Goal: Navigation & Orientation: Go to known website

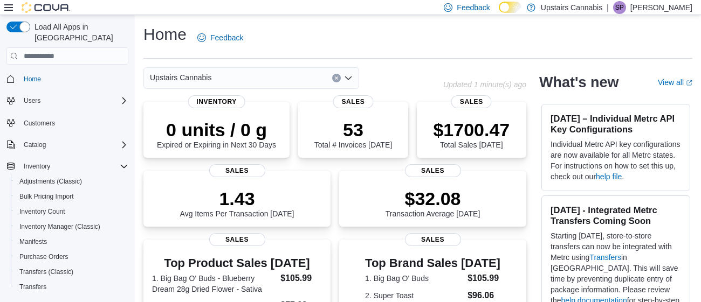
click at [645, 10] on div "| SP [PERSON_NAME]" at bounding box center [650, 7] width 86 height 13
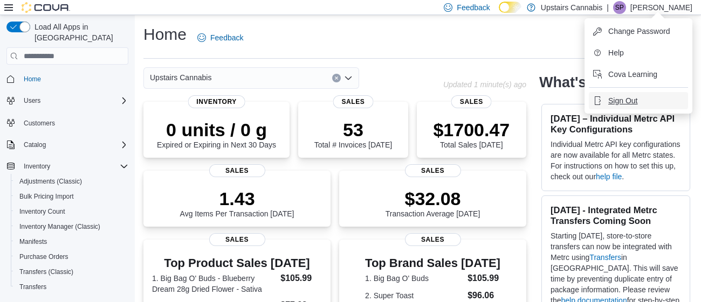
click at [622, 95] on span "Sign Out" at bounding box center [622, 100] width 29 height 11
